Goal: Task Accomplishment & Management: Manage account settings

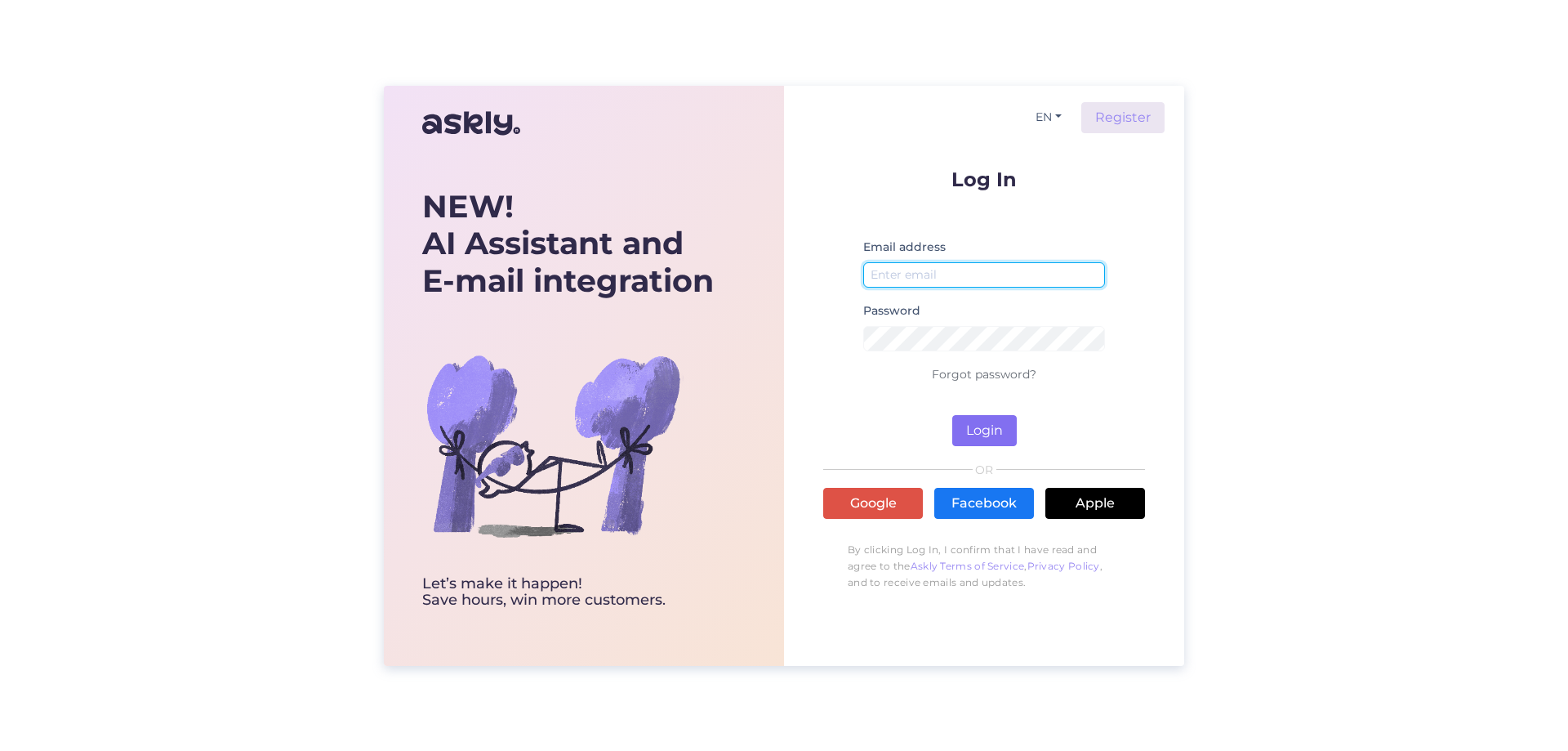
type input "[EMAIL_ADDRESS][DOMAIN_NAME]"
click at [998, 433] on button "Login" at bounding box center [984, 431] width 64 height 31
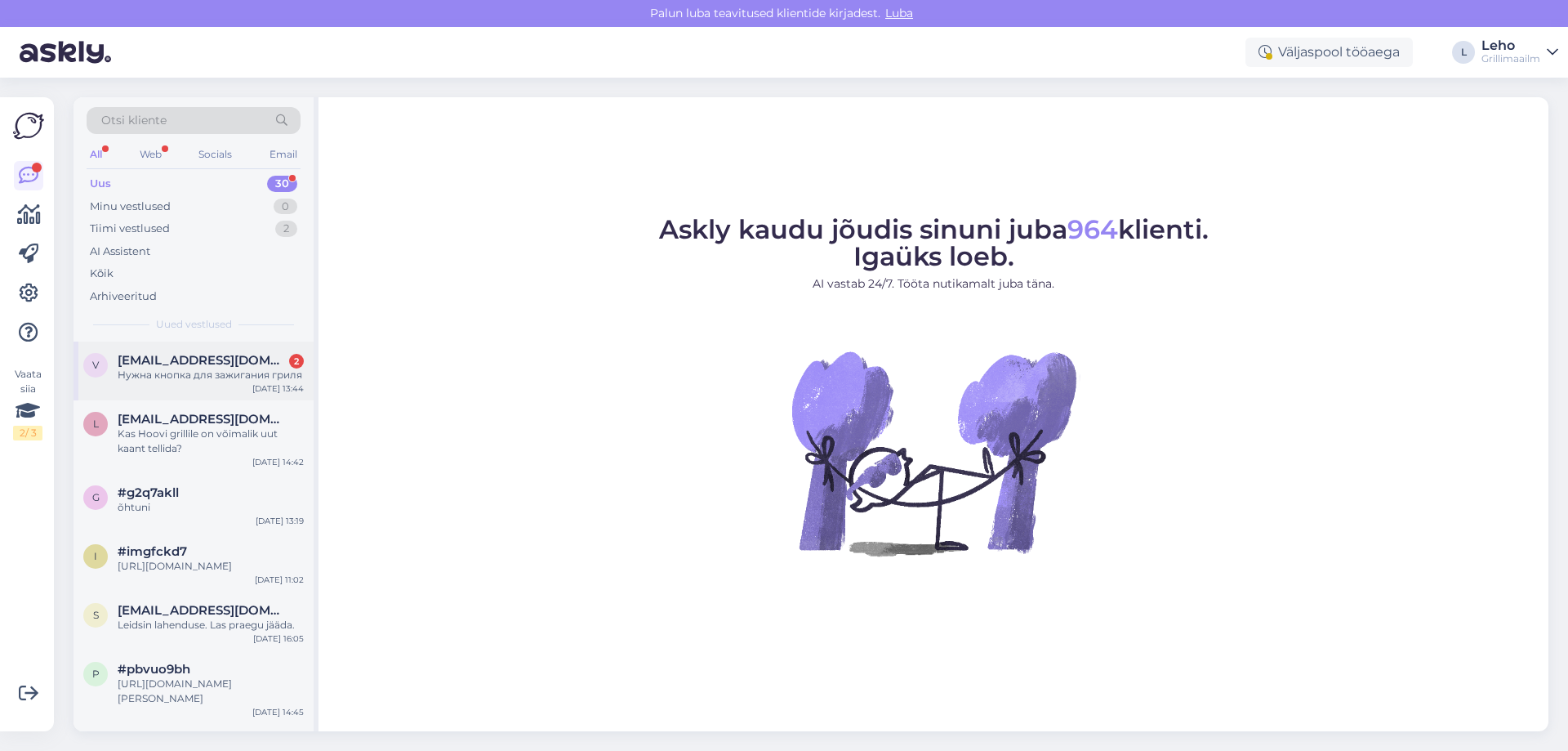
click at [199, 374] on div "Нужна кнопка для зажигания гриля" at bounding box center [210, 374] width 186 height 15
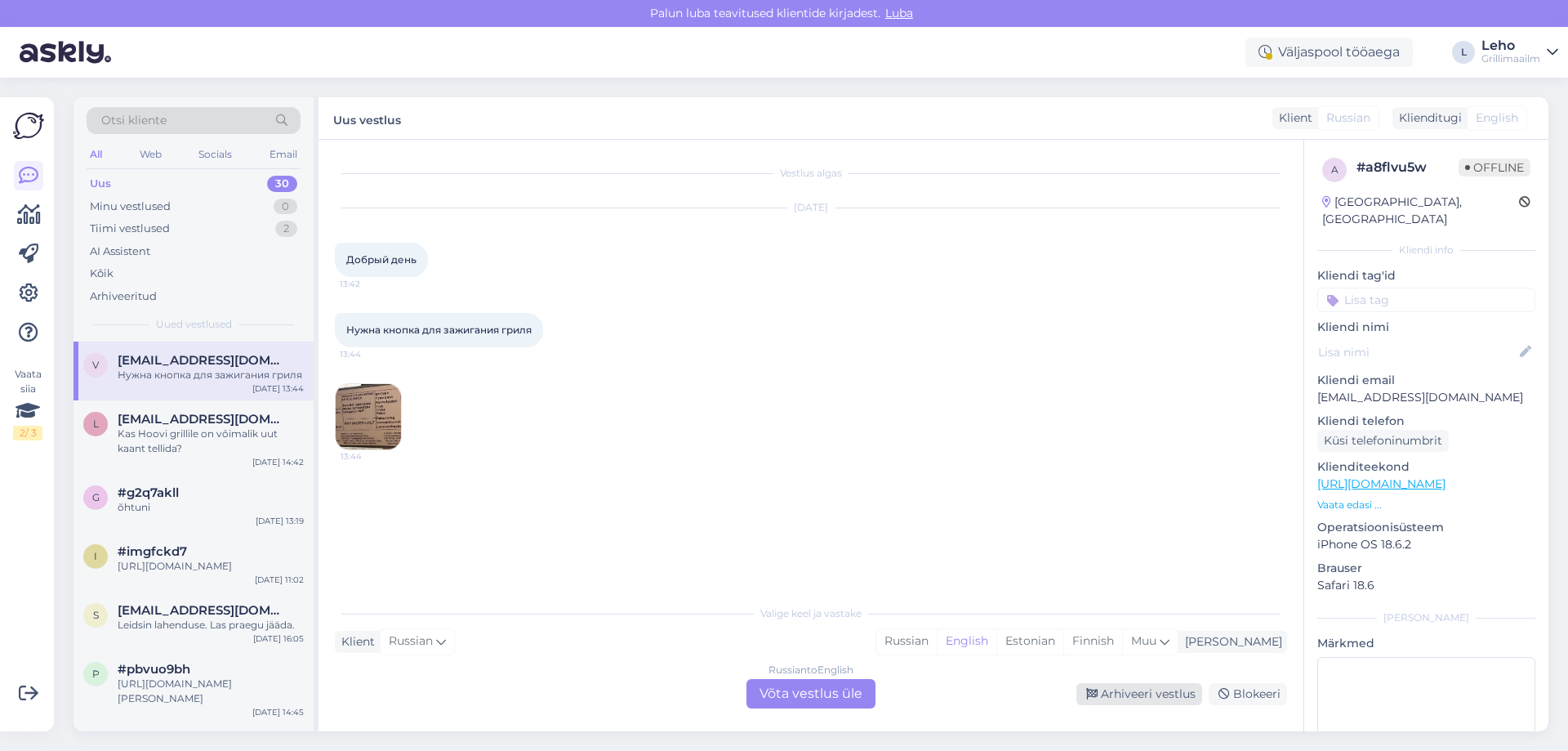
click at [1143, 693] on div "Arhiveeri vestlus" at bounding box center [1139, 694] width 126 height 22
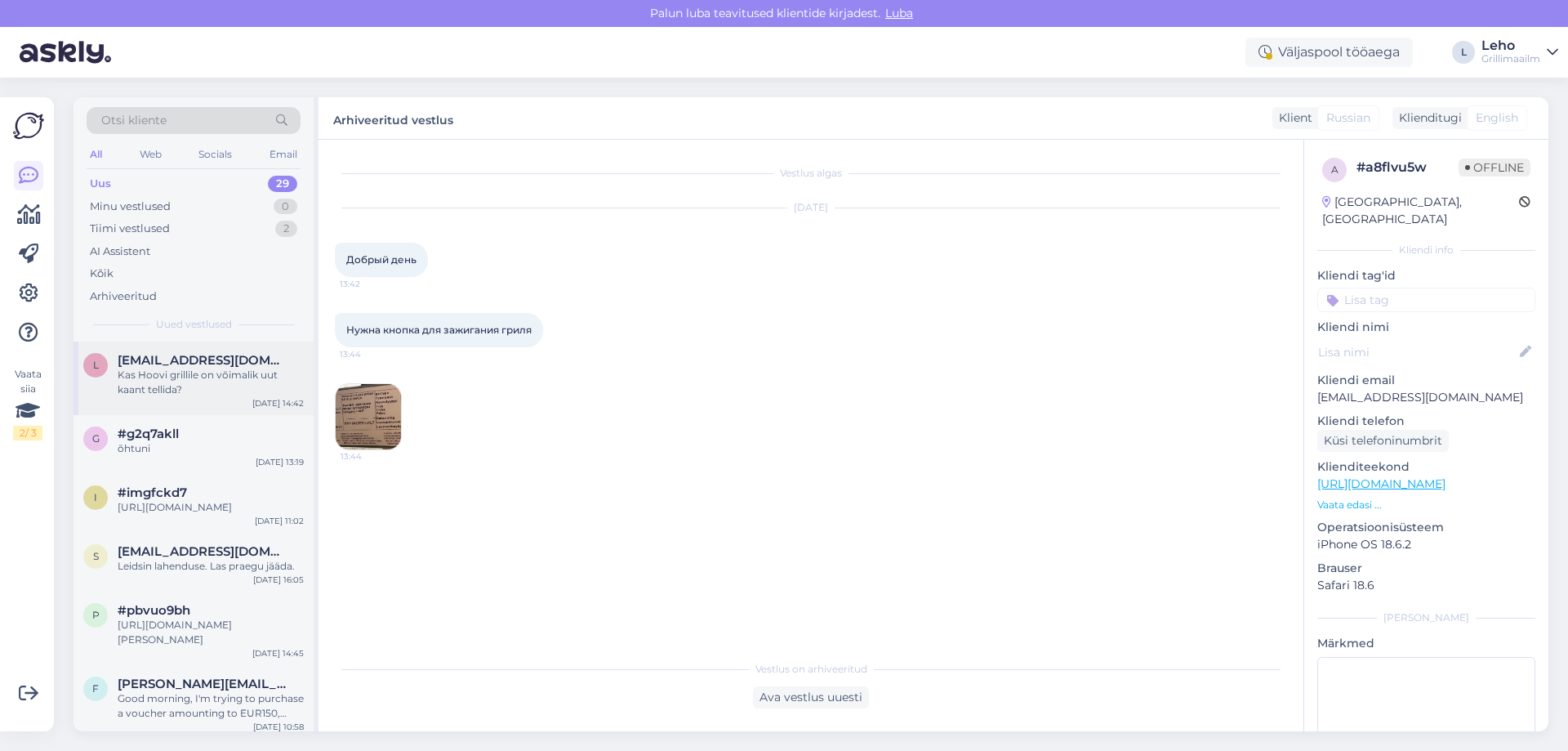
click at [145, 357] on span "[EMAIL_ADDRESS][DOMAIN_NAME]" at bounding box center [202, 360] width 170 height 15
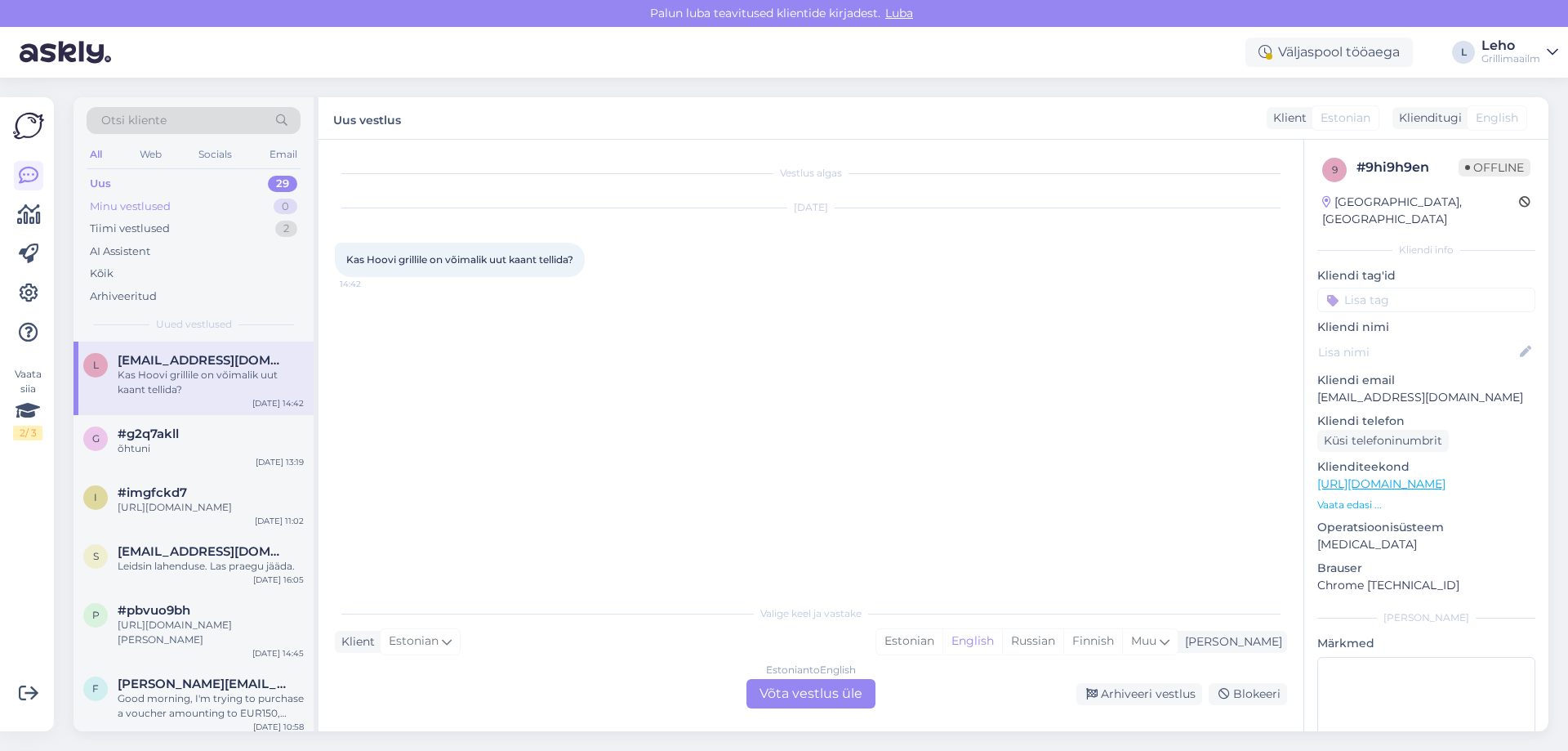
click at [150, 207] on div "Minu vestlused" at bounding box center [130, 206] width 81 height 16
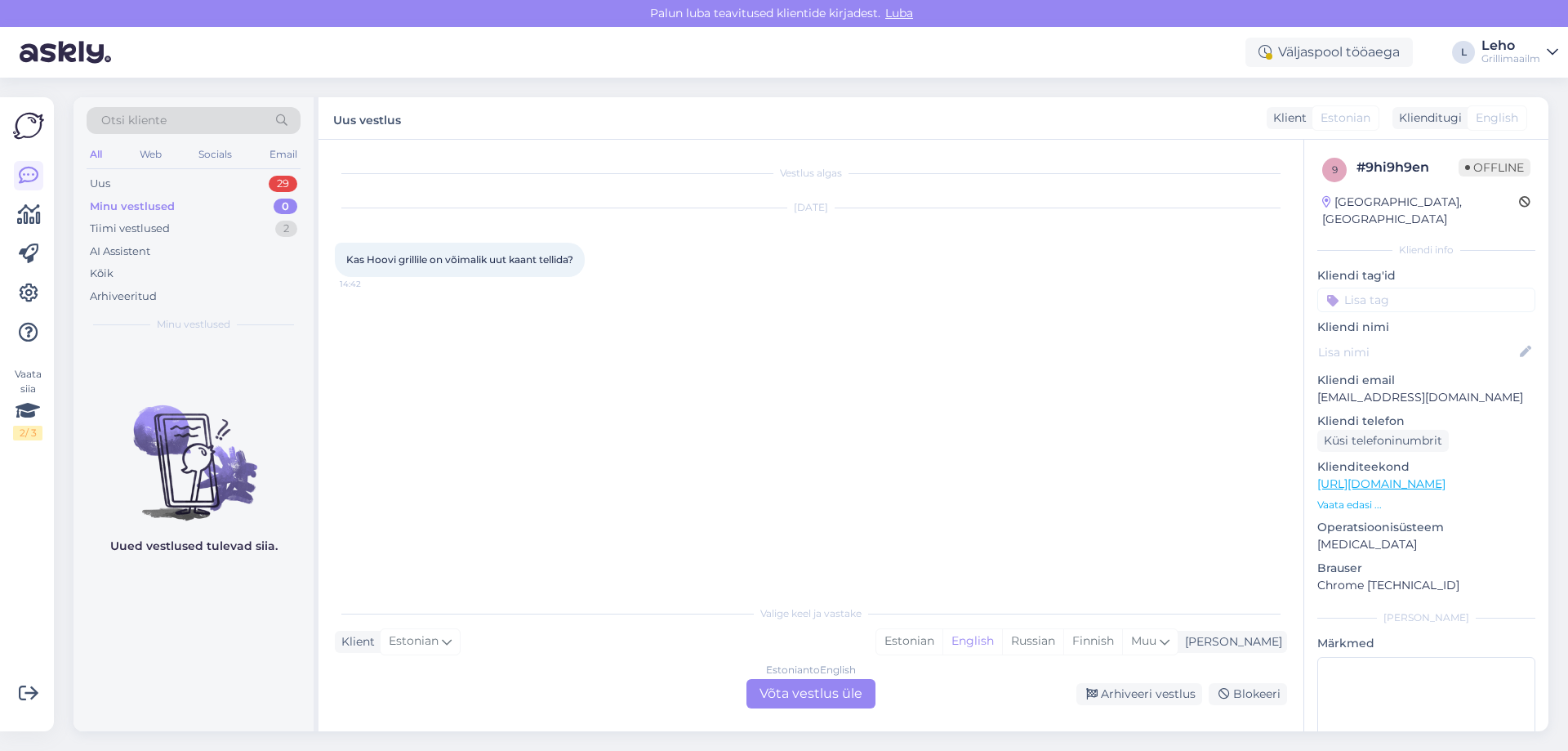
click at [97, 155] on div "All" at bounding box center [96, 154] width 19 height 21
click at [103, 181] on div "Uus" at bounding box center [100, 184] width 21 height 16
